Goal: Task Accomplishment & Management: Complete application form

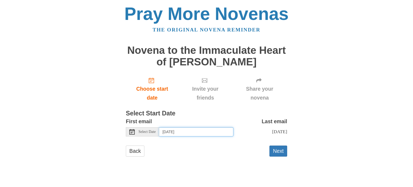
click at [172, 131] on input "Wednesday, September 24th" at bounding box center [196, 131] width 74 height 9
click at [276, 150] on button "Next" at bounding box center [278, 150] width 18 height 11
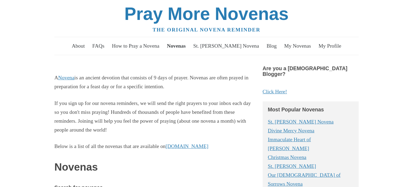
scroll to position [94, 0]
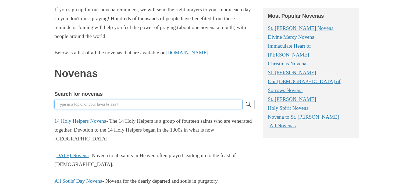
click at [78, 103] on input "Search for novenas" at bounding box center [148, 104] width 188 height 9
type input "care"
click at [242, 100] on button "search" at bounding box center [248, 104] width 12 height 9
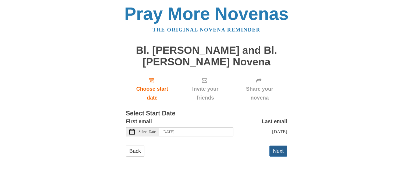
click at [279, 151] on button "Next" at bounding box center [278, 150] width 18 height 11
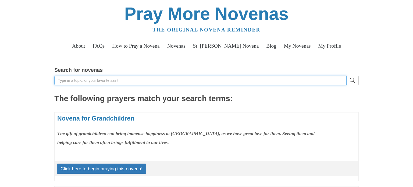
click at [112, 84] on input "Search for novenas" at bounding box center [200, 80] width 292 height 9
type input "sacred"
click at [347, 76] on button "search" at bounding box center [353, 80] width 12 height 9
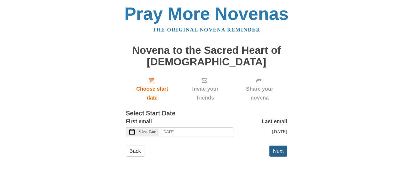
click at [274, 152] on button "Next" at bounding box center [278, 150] width 18 height 11
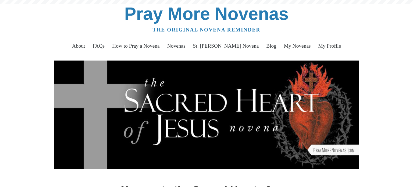
scroll to position [241, 0]
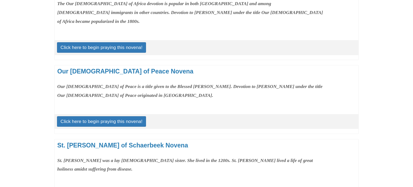
scroll to position [482, 0]
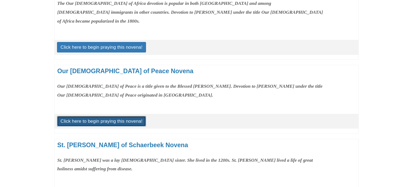
click at [130, 116] on link "Click here to begin praying this novena!" at bounding box center [101, 121] width 89 height 10
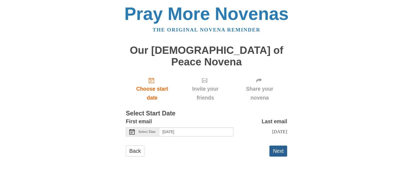
click at [274, 145] on button "Next" at bounding box center [278, 150] width 18 height 11
